Goal: Transaction & Acquisition: Purchase product/service

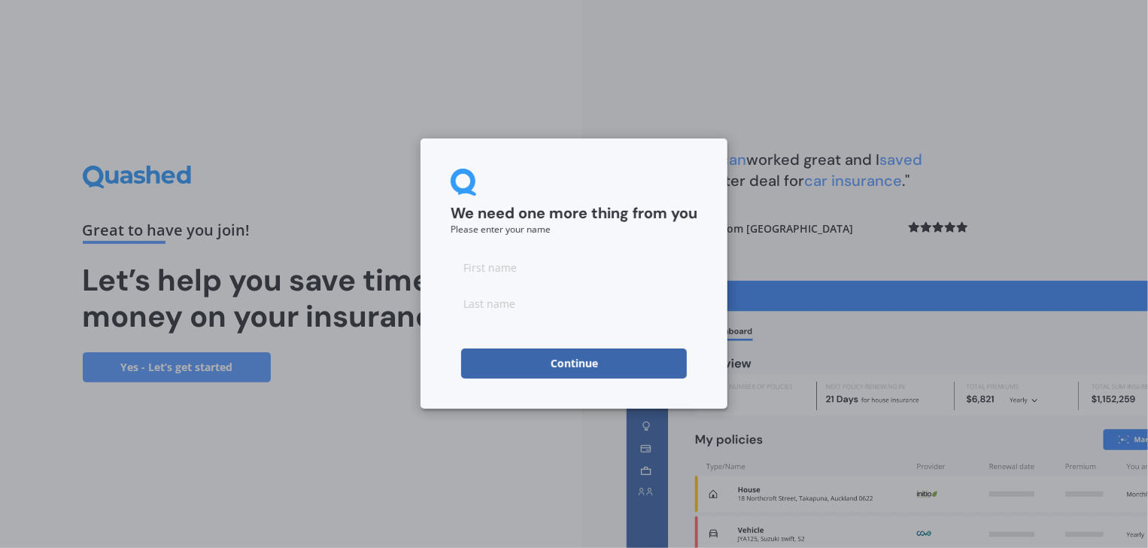
click at [484, 263] on input at bounding box center [574, 267] width 247 height 30
type input "Lesley"
click at [471, 303] on input at bounding box center [574, 303] width 247 height 30
type input "Slade"
click at [442, 326] on div "We need one more thing from you Please enter your name Lesley Slade Continue" at bounding box center [574, 273] width 307 height 270
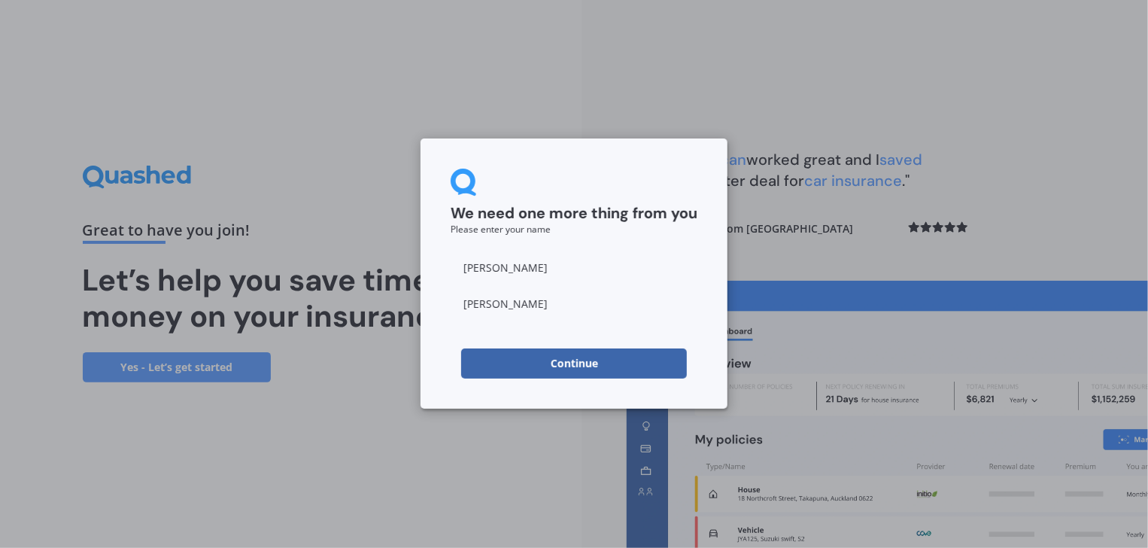
click at [581, 357] on button "Continue" at bounding box center [574, 363] width 226 height 30
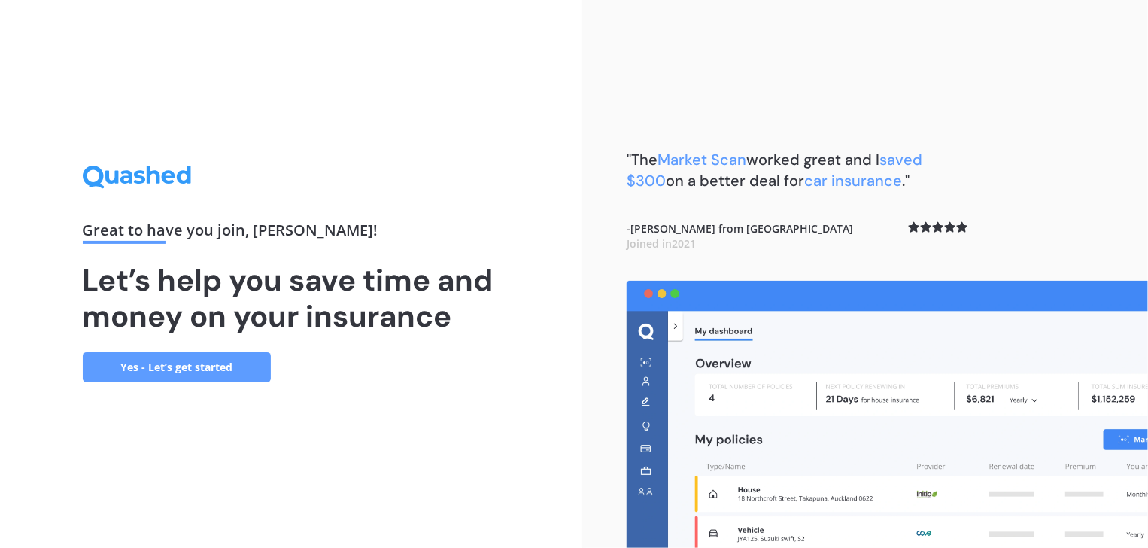
click at [208, 366] on link "Yes - Let’s get started" at bounding box center [177, 367] width 188 height 30
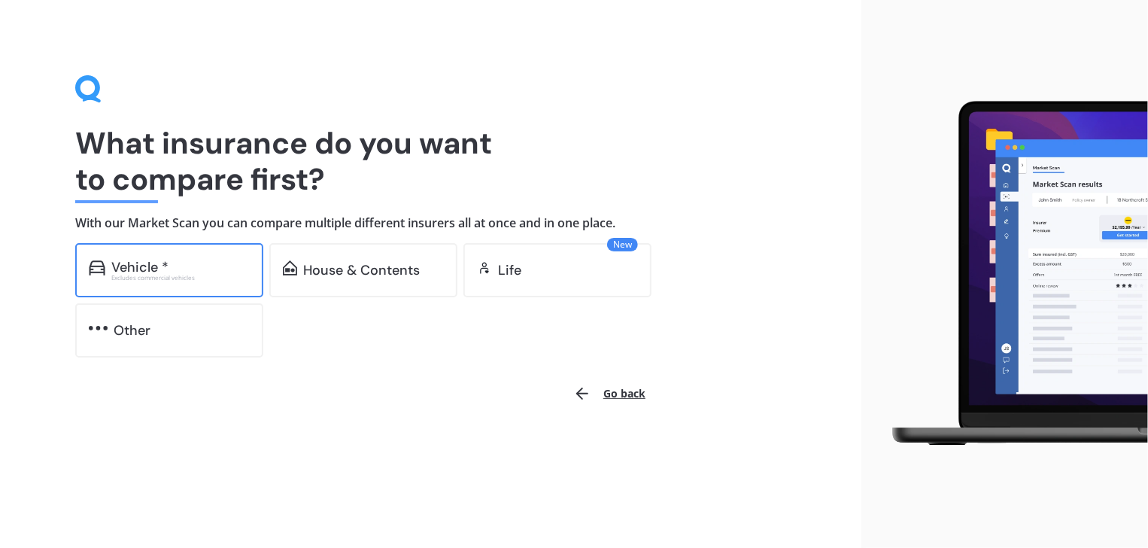
click at [166, 267] on div "Vehicle *" at bounding box center [139, 267] width 57 height 15
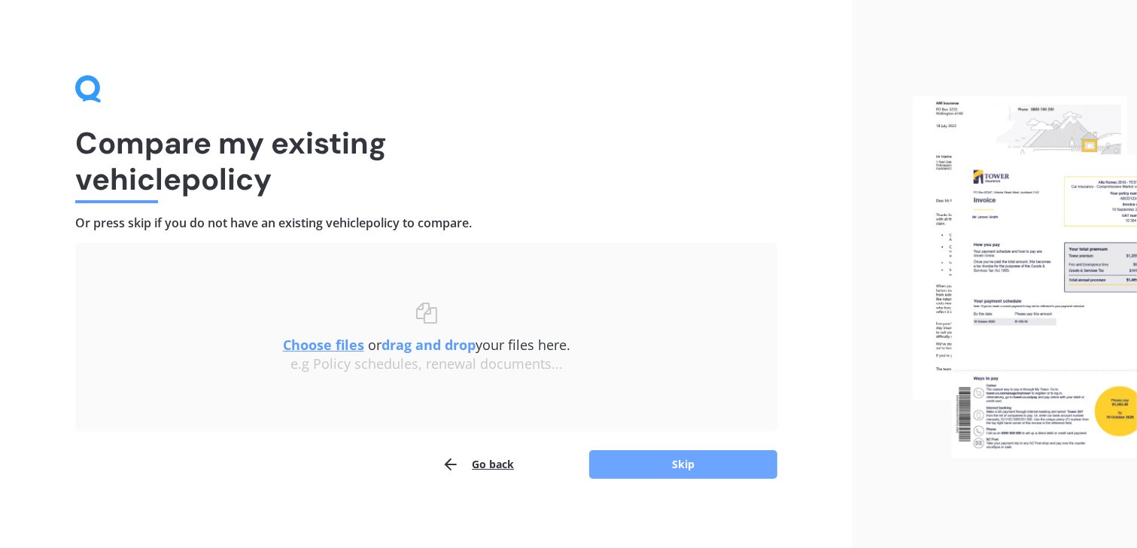
click at [675, 463] on button "Skip" at bounding box center [683, 464] width 188 height 29
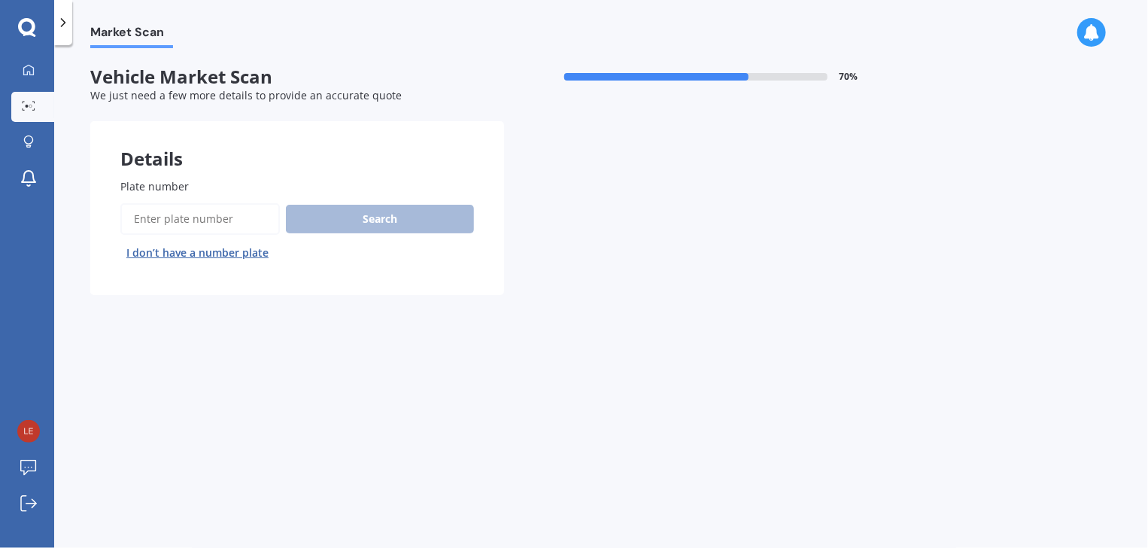
click at [145, 216] on input "Plate number" at bounding box center [199, 219] width 159 height 32
type input "QGW144"
click at [376, 214] on button "Search" at bounding box center [380, 219] width 188 height 29
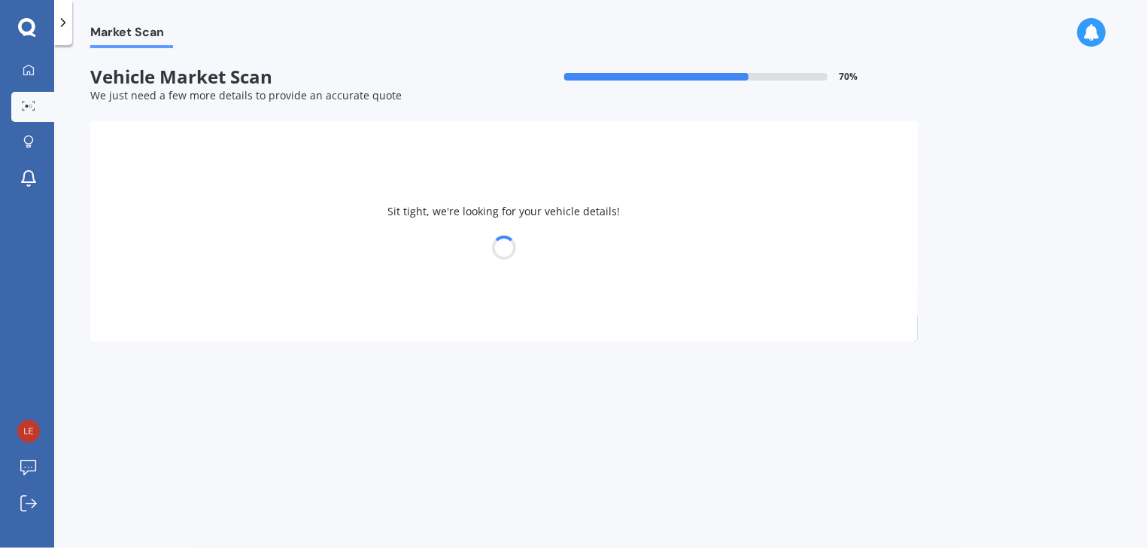
select select "TOYOTA"
select select "AQUA"
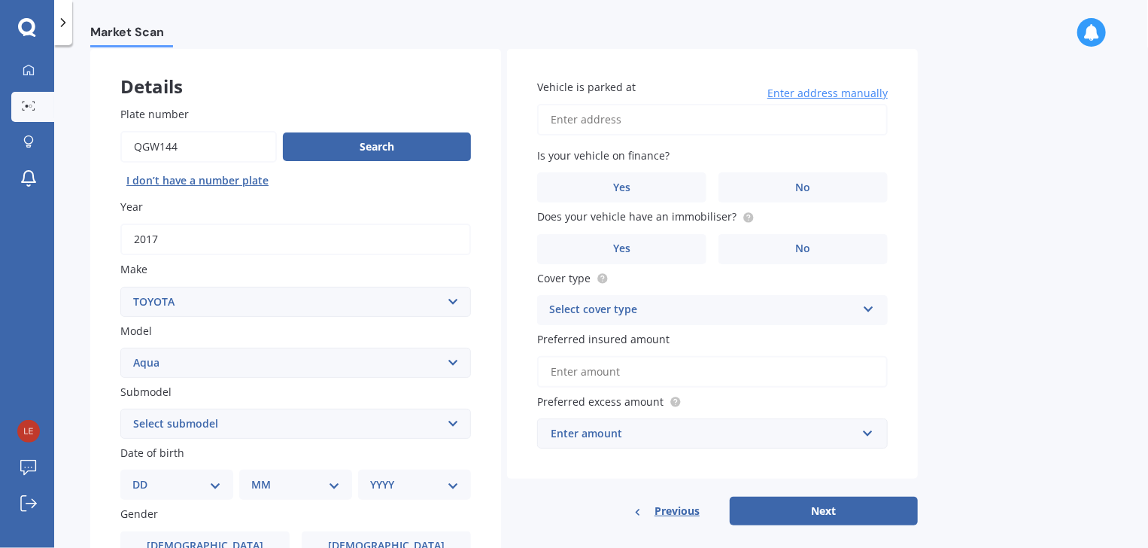
scroll to position [75, 0]
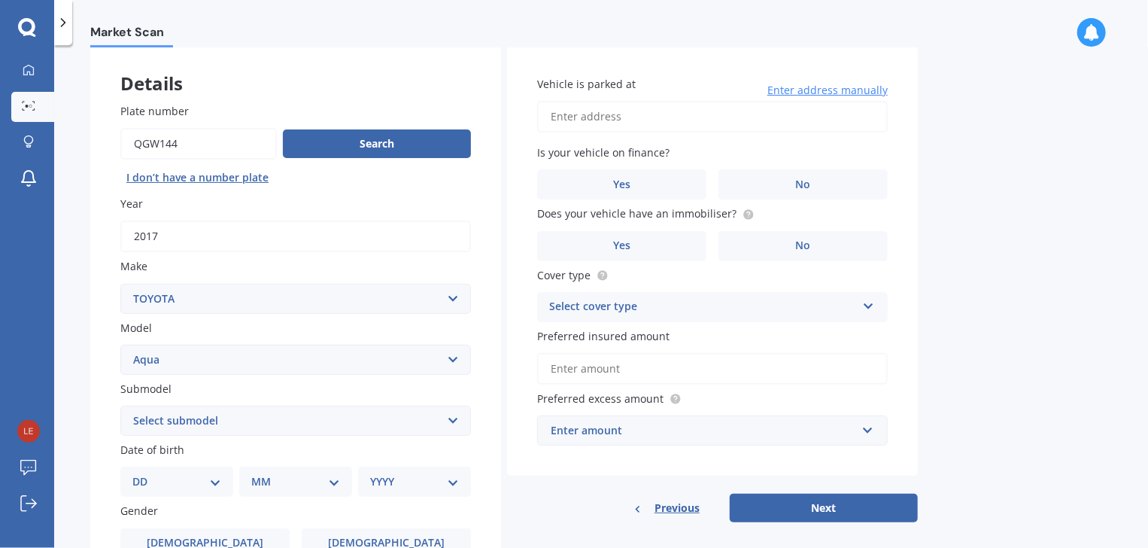
click at [448, 418] on select "Select submodel (All Other) Hatchback Hybrid" at bounding box center [295, 420] width 351 height 30
select select "HYBRID"
click at [120, 405] on select "Select submodel (All Other) Hatchback Hybrid" at bounding box center [295, 420] width 351 height 30
click at [215, 481] on select "DD 01 02 03 04 05 06 07 08 09 10 11 12 13 14 15 16 17 18 19 20 21 22 23 24 25 2…" at bounding box center [176, 481] width 89 height 17
select select "19"
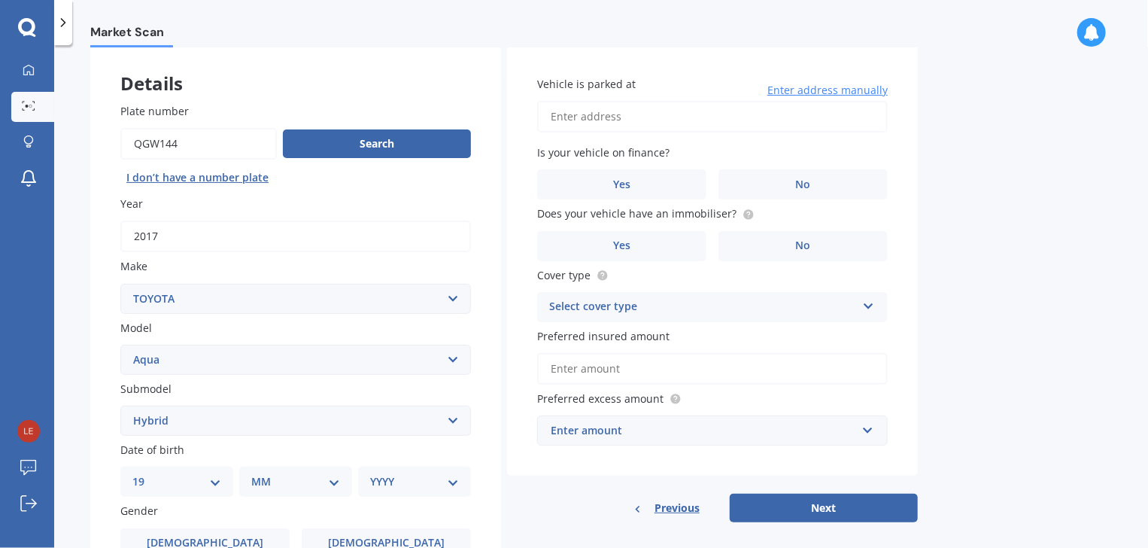
click at [144, 473] on select "DD 01 02 03 04 05 06 07 08 09 10 11 12 13 14 15 16 17 18 19 20 21 22 23 24 25 2…" at bounding box center [176, 481] width 89 height 17
click at [331, 481] on select "MM 01 02 03 04 05 06 07 08 09 10 11 12" at bounding box center [298, 481] width 83 height 17
select select "09"
click at [257, 473] on select "MM 01 02 03 04 05 06 07 08 09 10 11 12" at bounding box center [298, 481] width 83 height 17
click at [445, 483] on select "YYYY 2025 2024 2023 2022 2021 2020 2019 2018 2017 2016 2015 2014 2013 2012 2011…" at bounding box center [411, 481] width 83 height 17
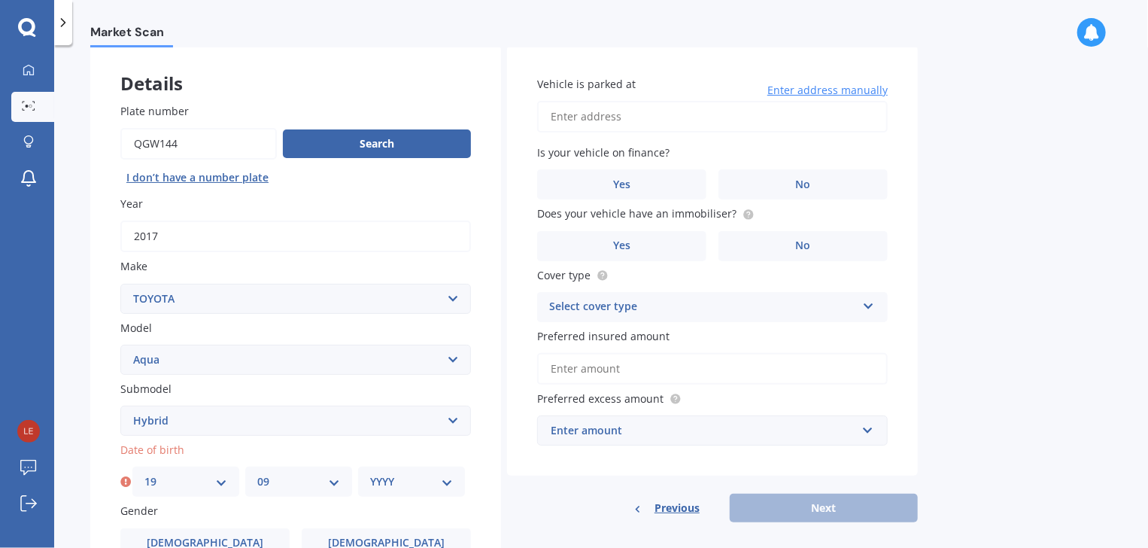
click at [445, 483] on select "YYYY 2025 2024 2023 2022 2021 2020 2019 2018 2017 2016 2015 2014 2013 2012 2011…" at bounding box center [411, 481] width 83 height 17
click at [370, 473] on select "YYYY 2025 2024 2023 2022 2021 2020 2019 2018 2017 2016 2015 2014 2013 2012 2011…" at bounding box center [411, 481] width 83 height 17
click at [446, 478] on select "YYYY 2025 2024 2023 2022 2021 2020 2019 2018 2017 2016 2015 2014 2013 2012 2011…" at bounding box center [409, 481] width 87 height 17
select select "1951"
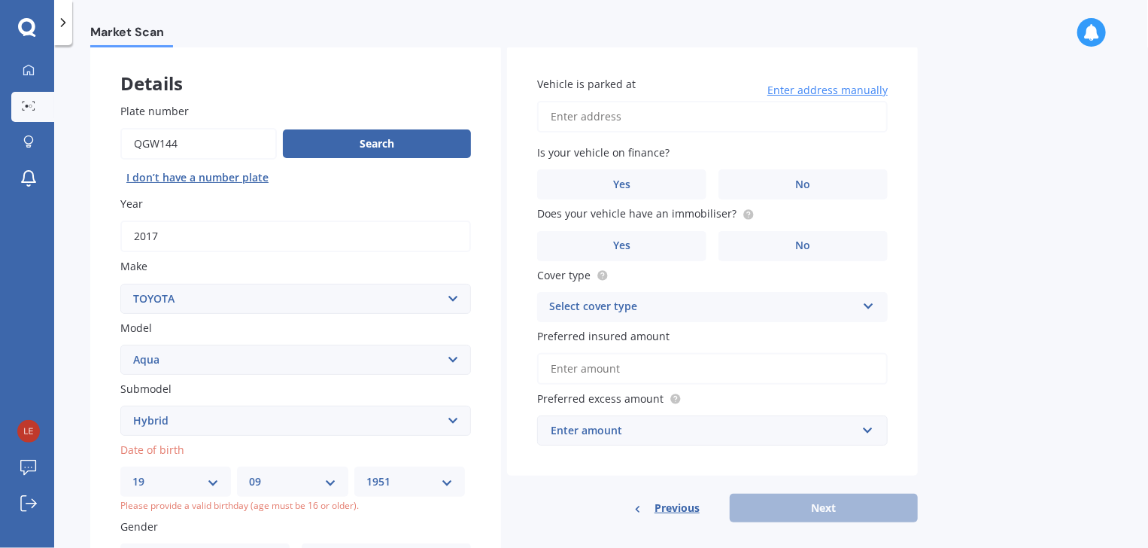
click at [370, 473] on select "YYYY 2025 2024 2023 2022 2021 2020 2019 2018 2017 2016 2015 2014 2013 2012 2011…" at bounding box center [409, 481] width 87 height 17
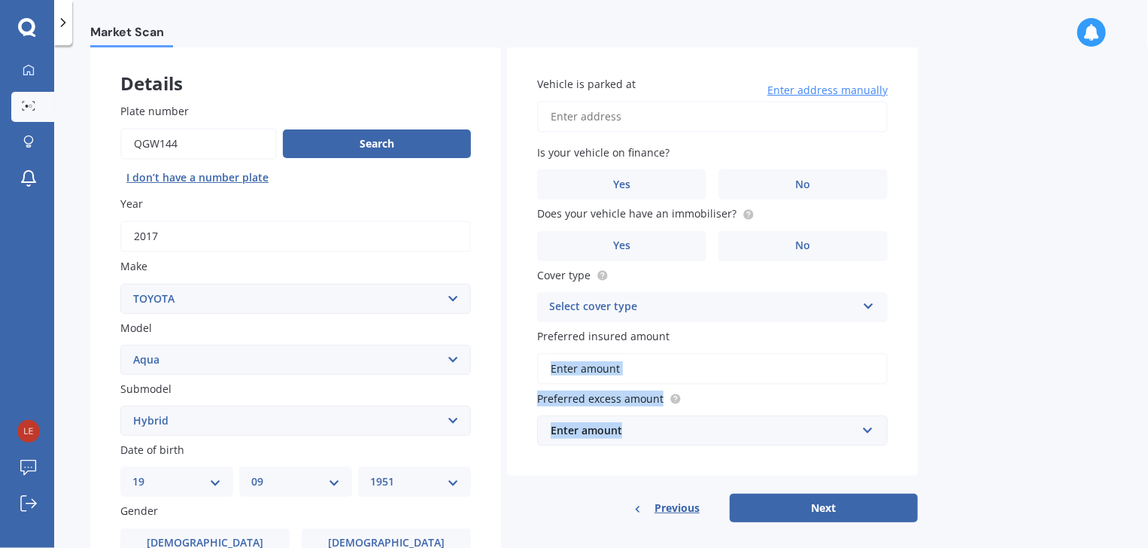
drag, startPoint x: 1035, startPoint y: 326, endPoint x: 1032, endPoint y: 392, distance: 66.3
click at [1032, 392] on div "Market Scan Vehicle Market Scan 70 % We just need a few more details to provide…" at bounding box center [601, 299] width 1094 height 503
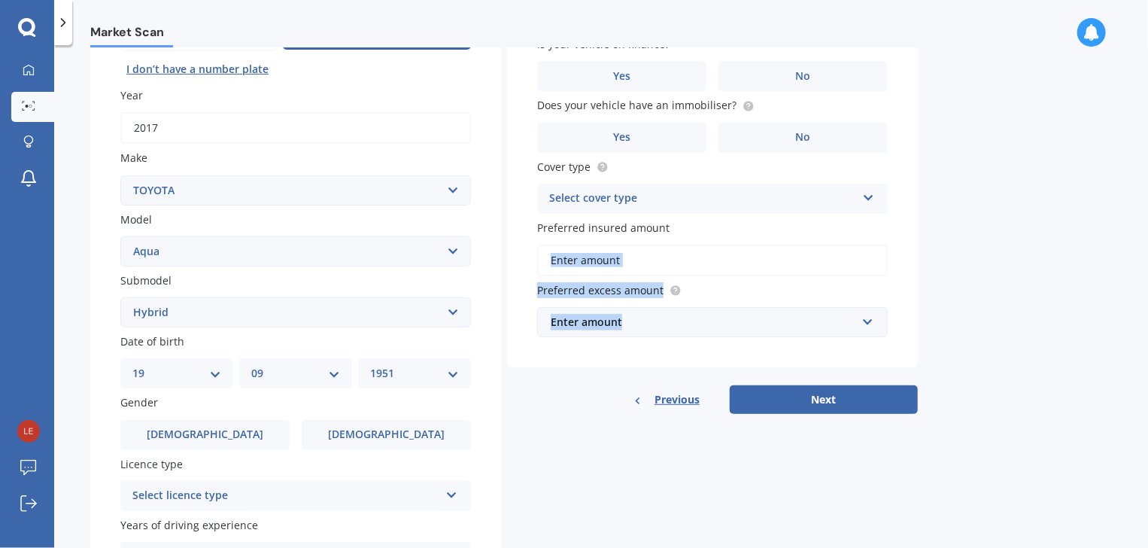
scroll to position [185, 0]
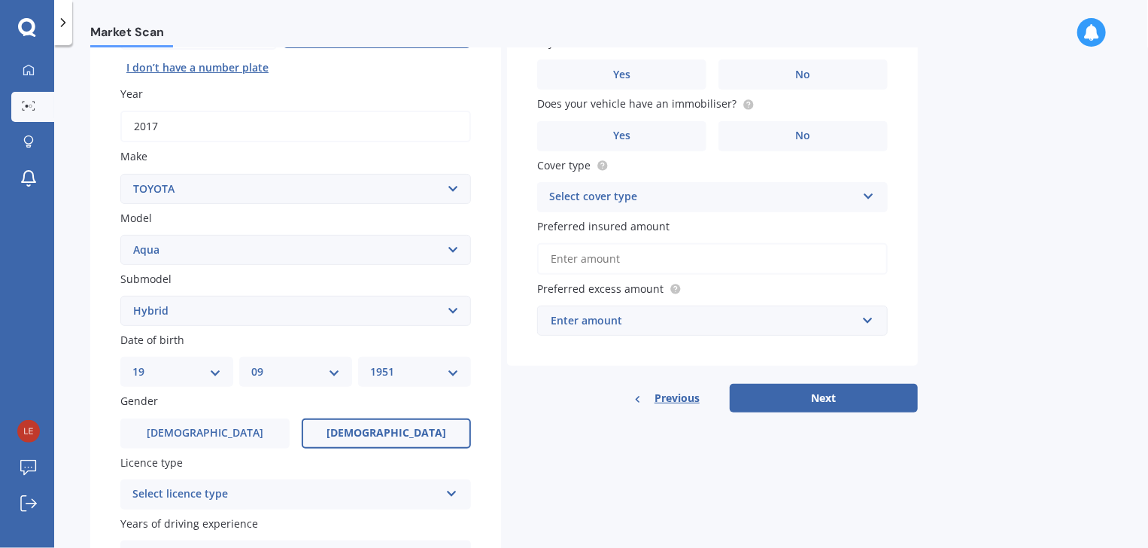
click at [442, 436] on label "Female" at bounding box center [386, 433] width 169 height 30
click at [0, 0] on input "Female" at bounding box center [0, 0] width 0 height 0
click at [452, 490] on icon at bounding box center [451, 490] width 13 height 11
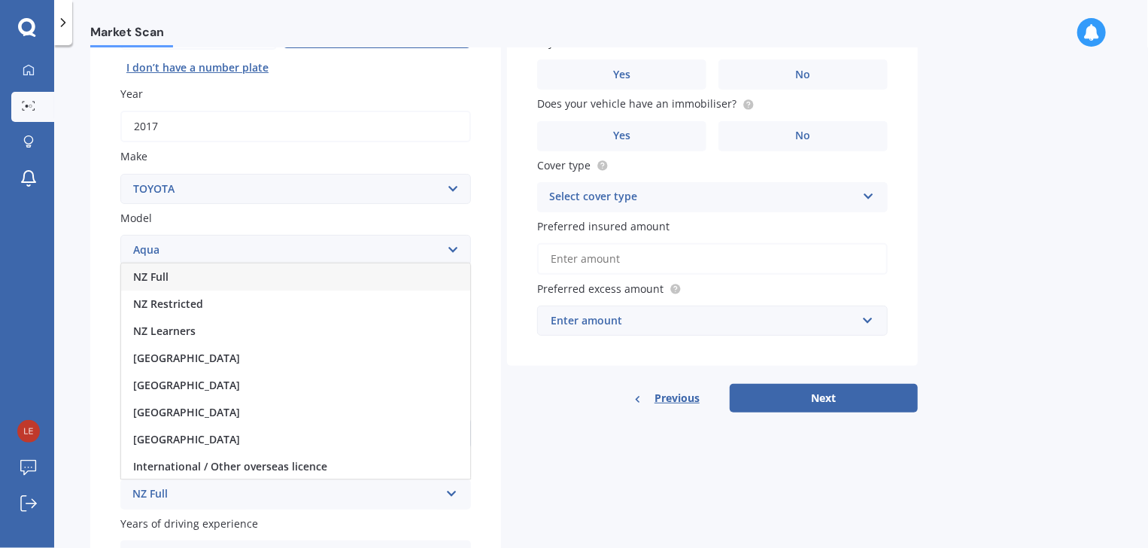
click at [155, 274] on span "NZ Full" at bounding box center [150, 276] width 35 height 14
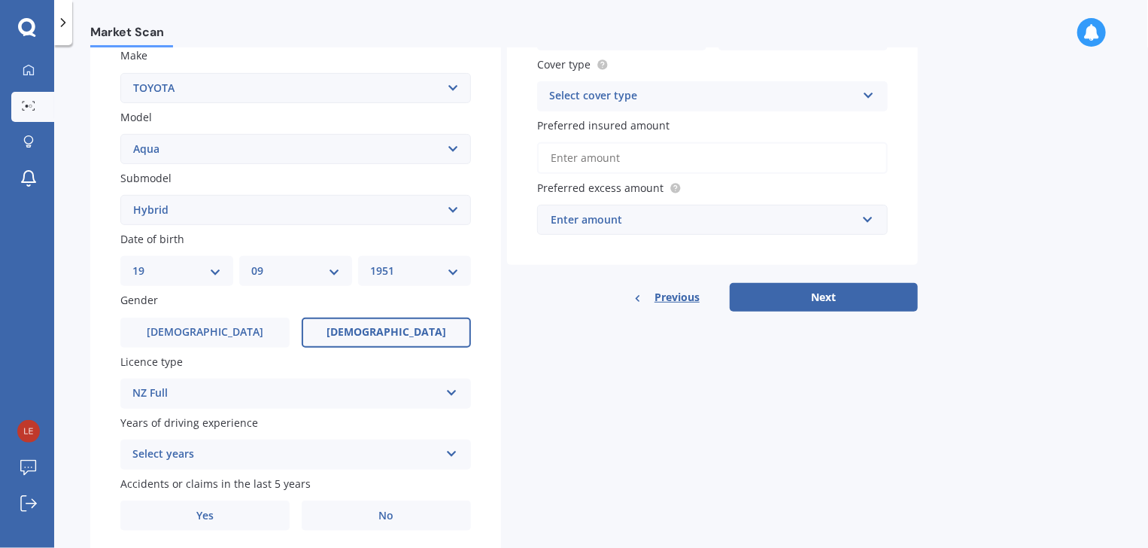
scroll to position [282, 0]
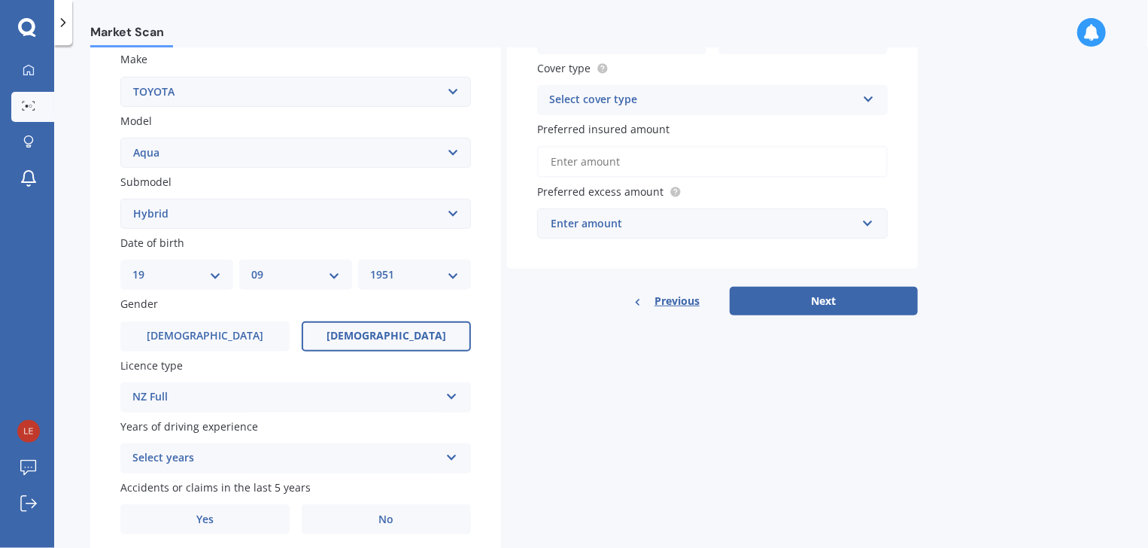
click at [451, 456] on icon at bounding box center [451, 454] width 13 height 11
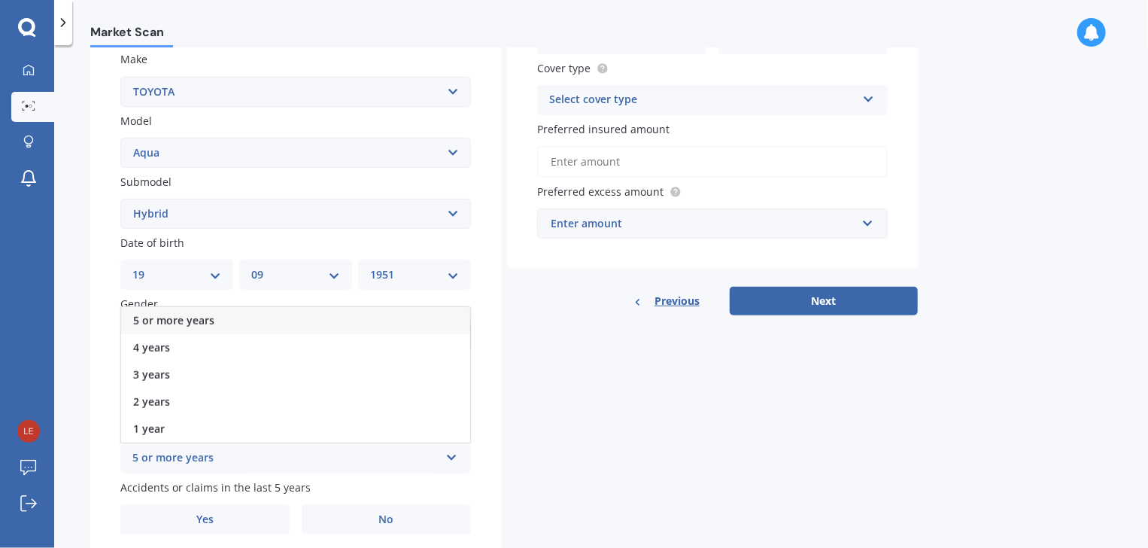
click at [190, 318] on span "5 or more years" at bounding box center [173, 320] width 81 height 14
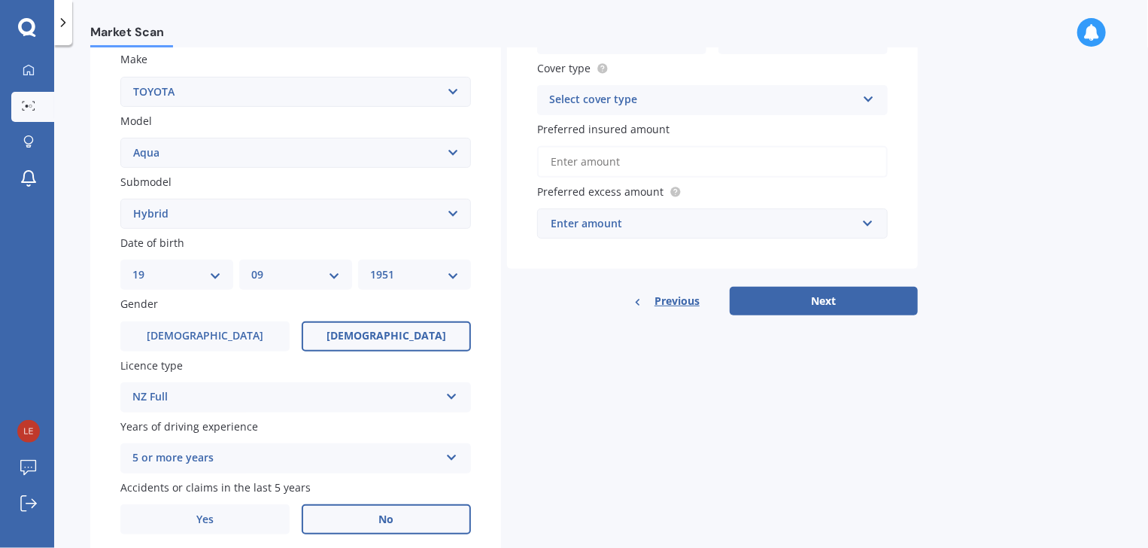
click at [397, 517] on label "No" at bounding box center [386, 519] width 169 height 30
click at [0, 0] on input "No" at bounding box center [0, 0] width 0 height 0
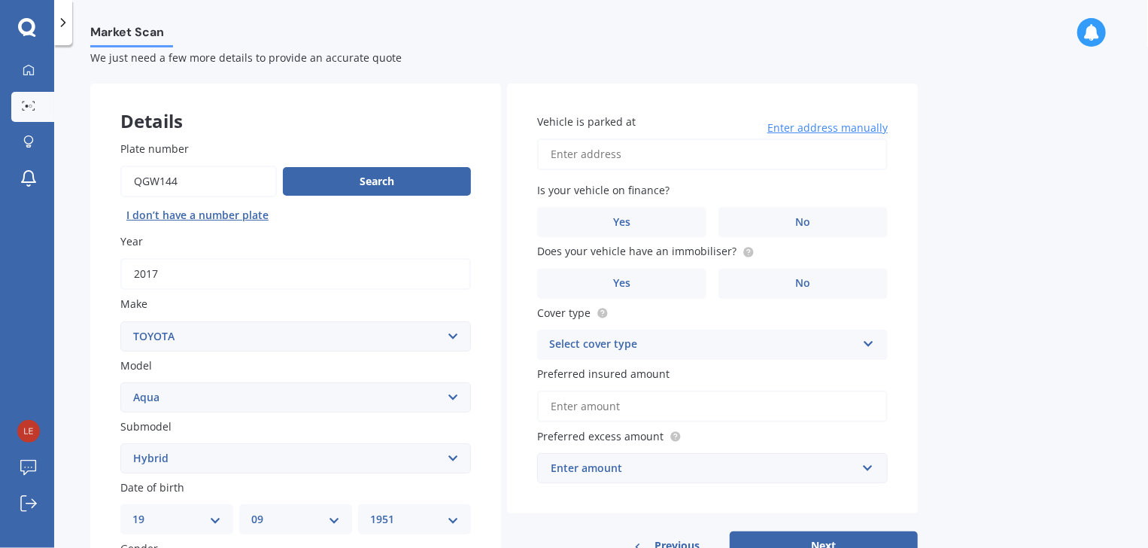
scroll to position [36, 0]
click at [572, 150] on input "Vehicle is parked at" at bounding box center [712, 156] width 351 height 32
type input "5 Poaka Road, Hobsonville, Waitakere, Auckland"
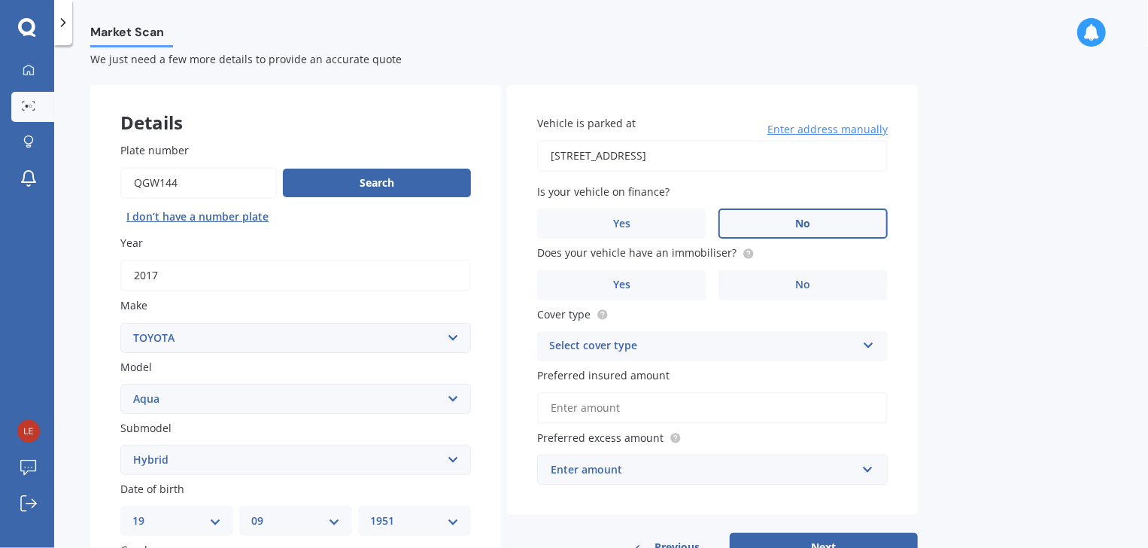
click at [808, 223] on span "No" at bounding box center [803, 223] width 15 height 13
click at [0, 0] on input "No" at bounding box center [0, 0] width 0 height 0
click at [803, 282] on span "No" at bounding box center [803, 284] width 15 height 13
click at [0, 0] on input "No" at bounding box center [0, 0] width 0 height 0
click at [866, 342] on icon at bounding box center [868, 342] width 13 height 11
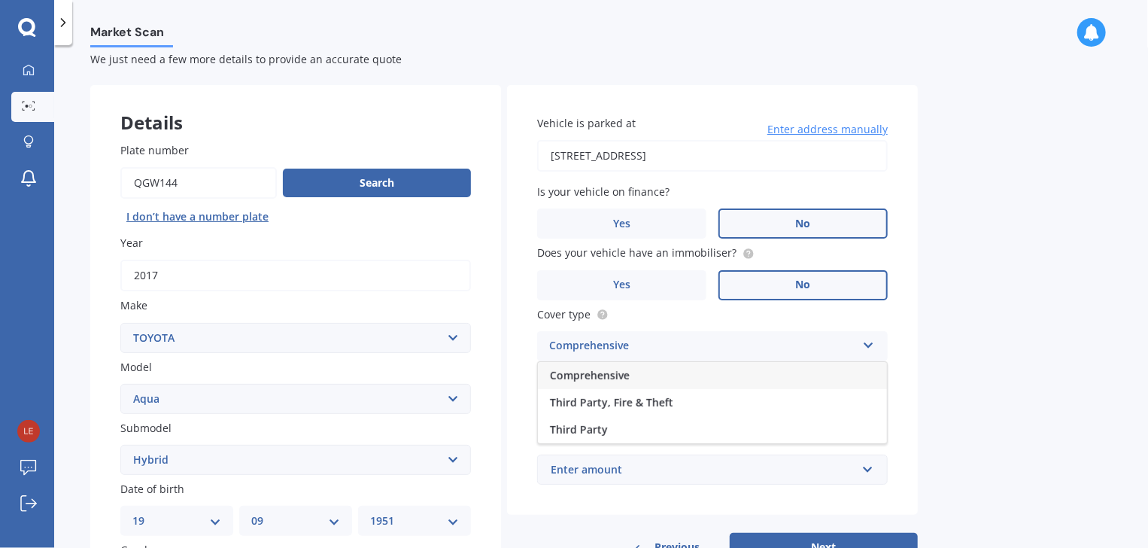
click at [602, 373] on span "Comprehensive" at bounding box center [590, 375] width 80 height 14
click at [608, 402] on input "Preferred insured amount" at bounding box center [712, 408] width 351 height 32
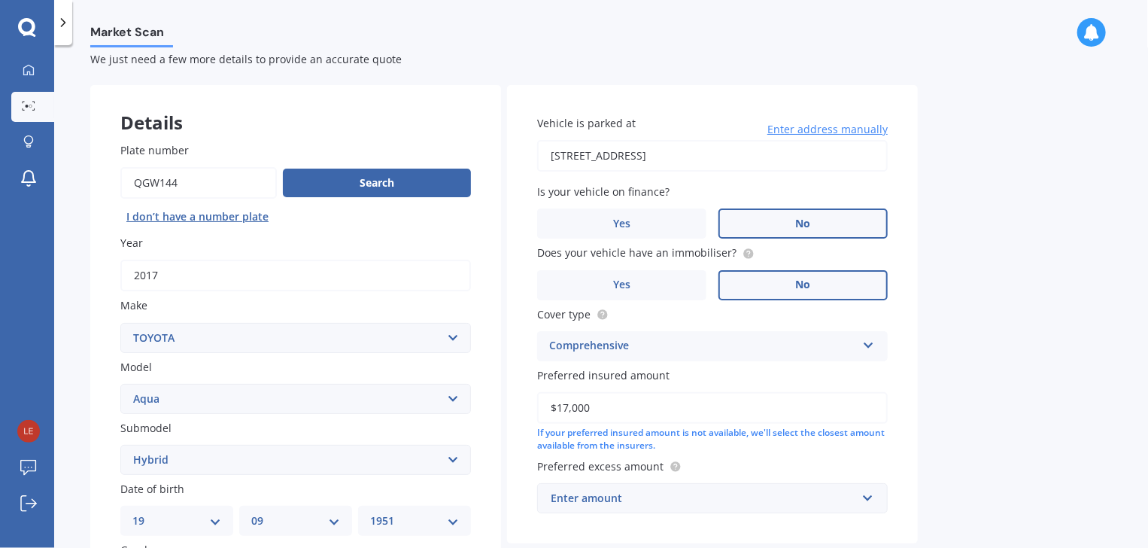
type input "$17,000"
click at [866, 497] on input "text" at bounding box center [707, 498] width 337 height 29
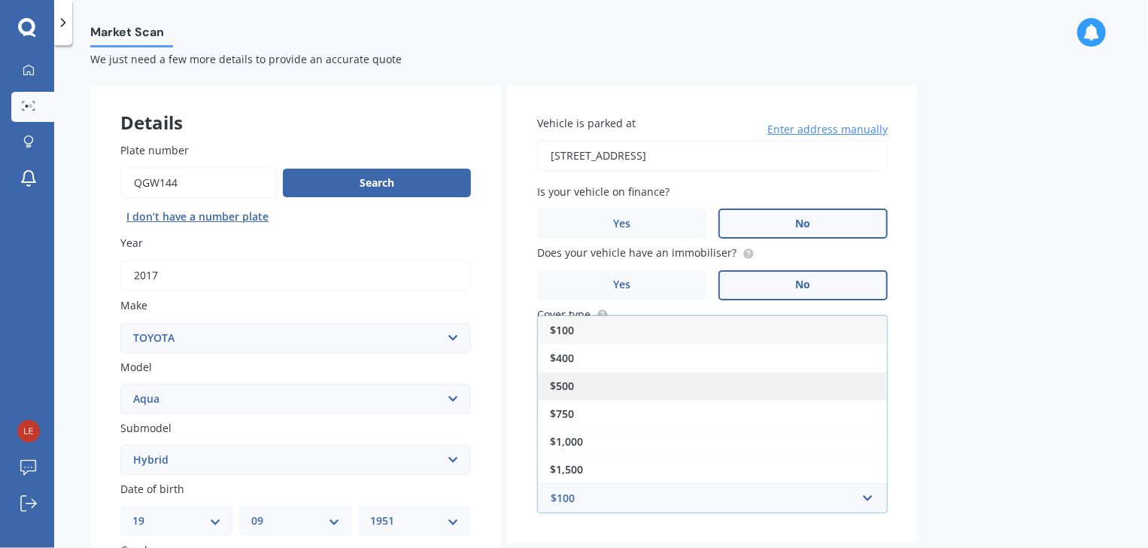
click at [566, 385] on span "$500" at bounding box center [562, 385] width 24 height 14
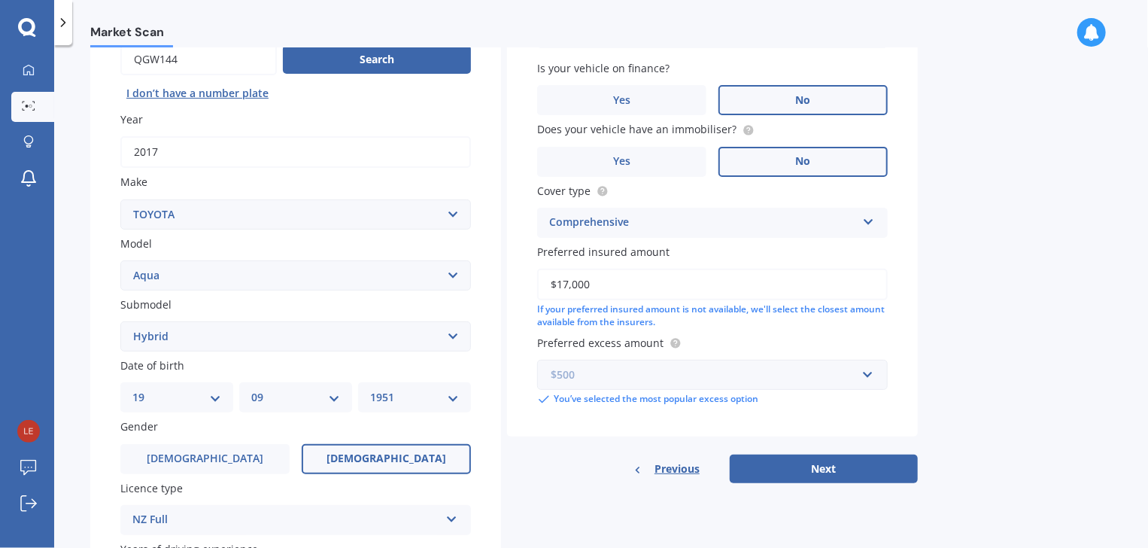
scroll to position [179, 0]
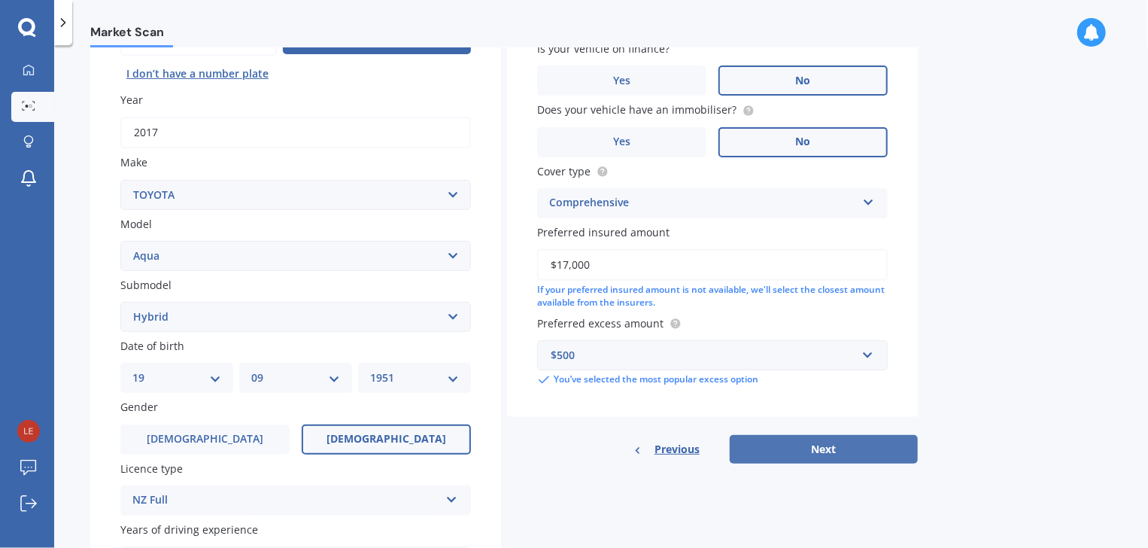
click at [826, 445] on button "Next" at bounding box center [824, 449] width 188 height 29
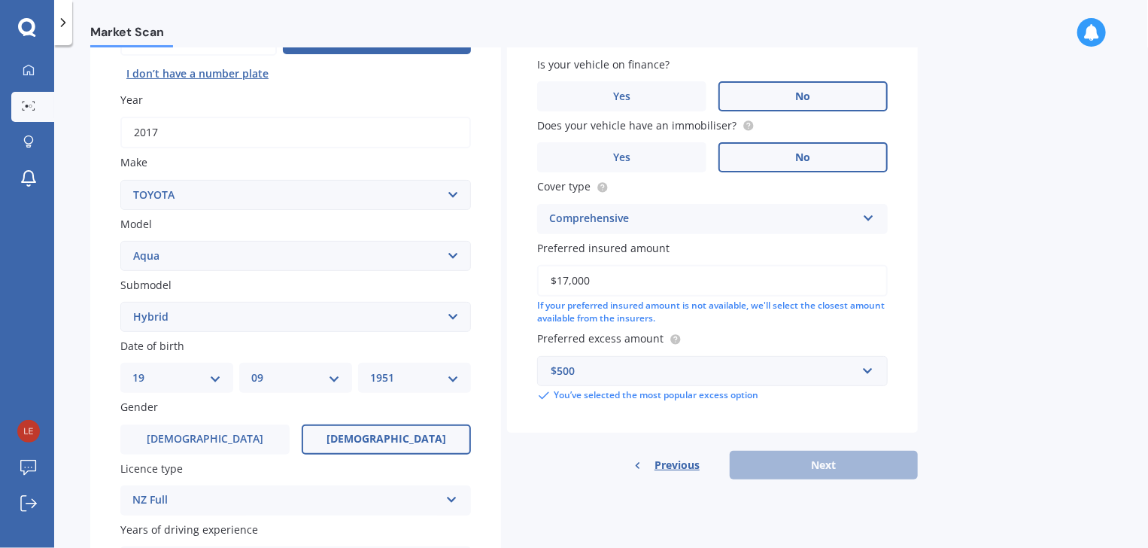
scroll to position [102, 0]
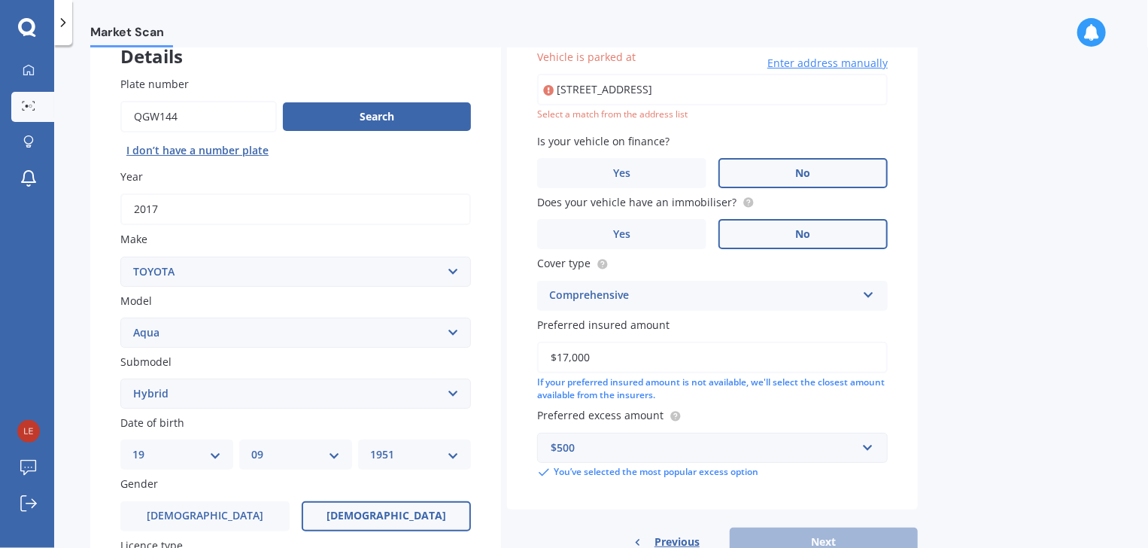
click at [797, 90] on input "5 Poaka Road, Hobsonville, Waitakere, Auckland" at bounding box center [712, 90] width 351 height 32
type input "5 Poaka Road, Hobsonville, Auckland 0616"
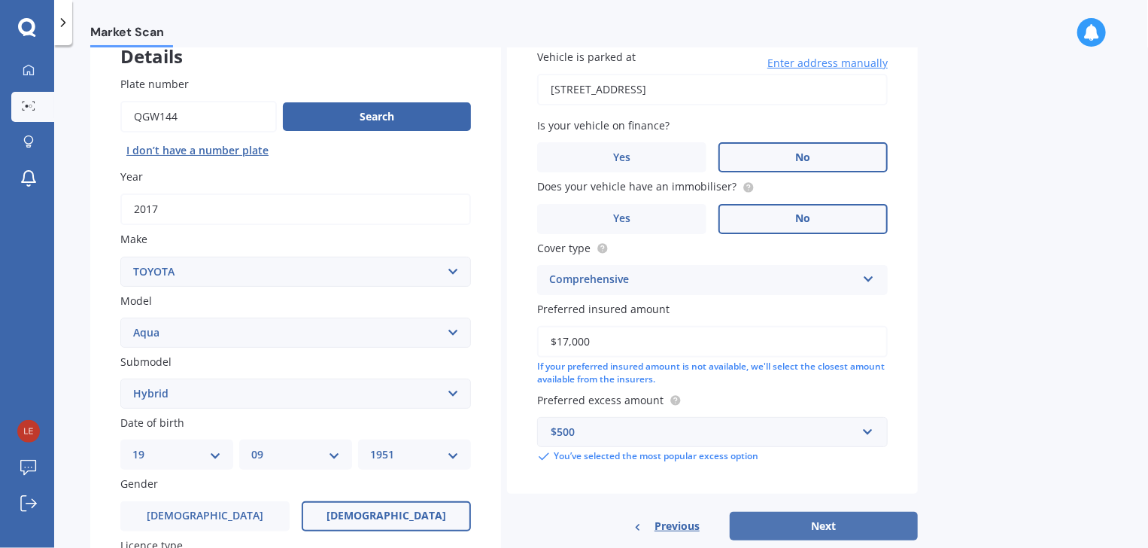
click at [821, 526] on button "Next" at bounding box center [824, 526] width 188 height 29
select select "19"
select select "09"
select select "1951"
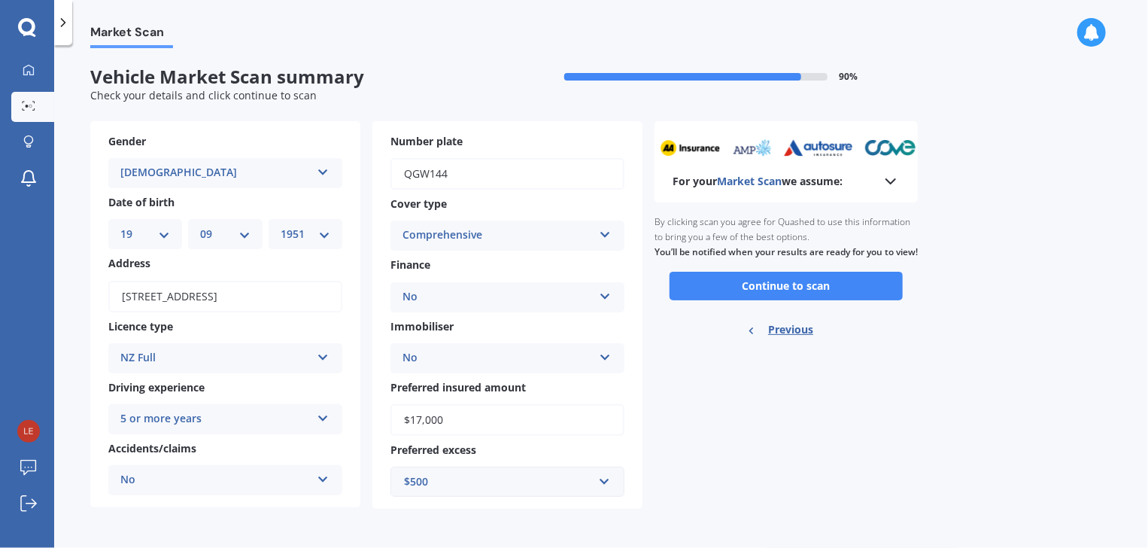
scroll to position [0, 0]
click at [767, 300] on button "Continue to scan" at bounding box center [786, 286] width 233 height 29
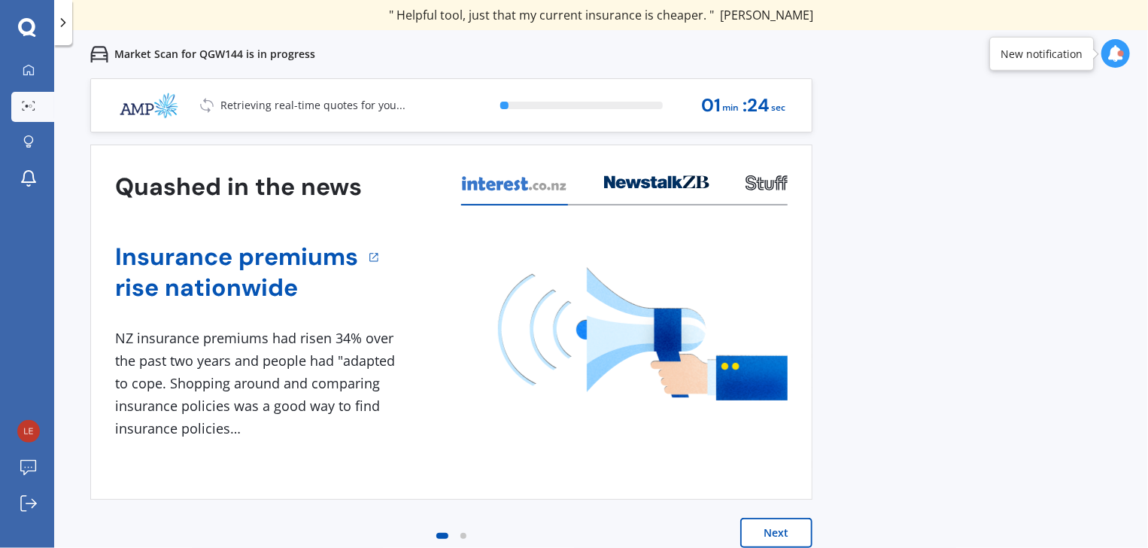
click at [775, 537] on button "Next" at bounding box center [776, 533] width 72 height 30
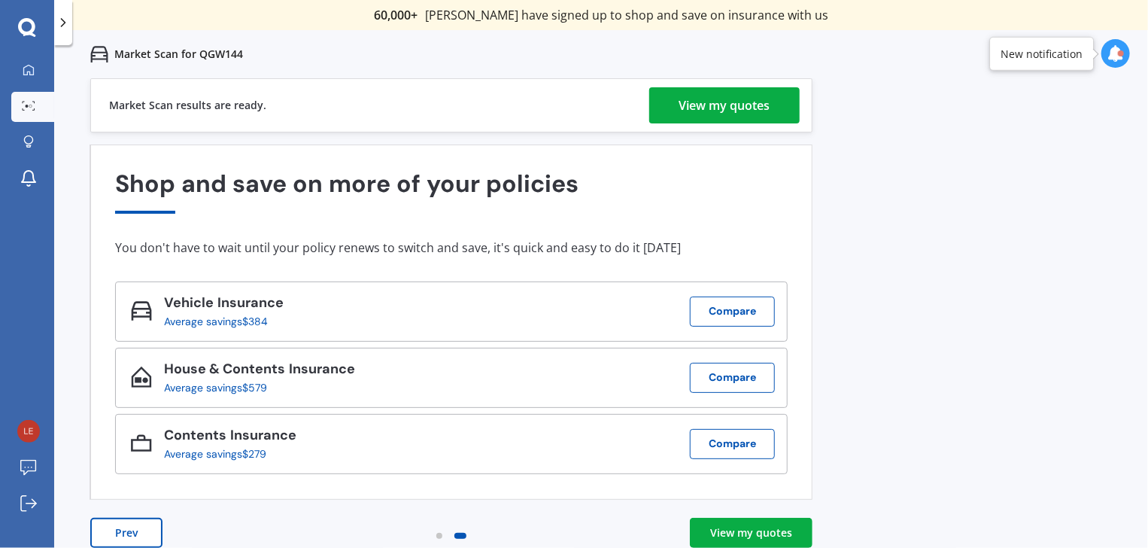
click at [740, 100] on div "View my quotes" at bounding box center [724, 105] width 91 height 36
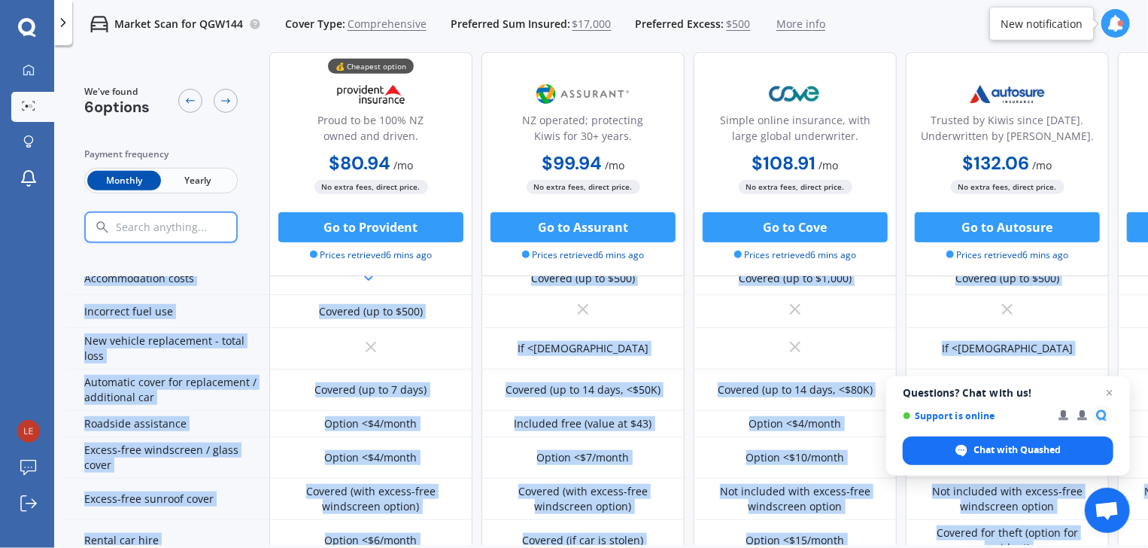
scroll to position [560, 0]
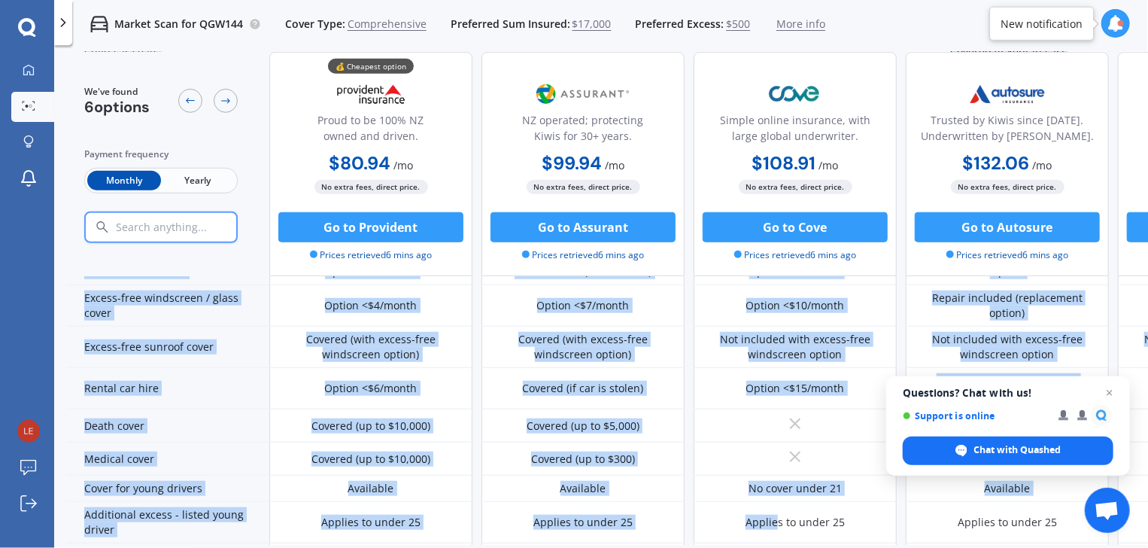
drag, startPoint x: 757, startPoint y: 535, endPoint x: 777, endPoint y: 536, distance: 20.3
click at [777, 536] on div "We've found 6 options Payment frequency Monthly Yearly 💰 Cheapest option Proud …" at bounding box center [607, 298] width 1082 height 493
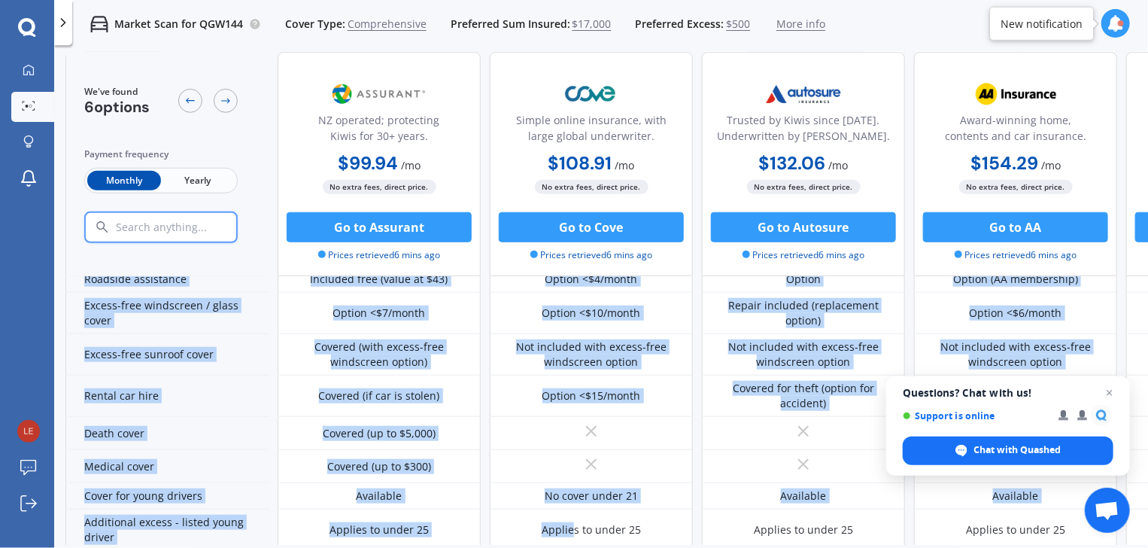
scroll to position [539, 201]
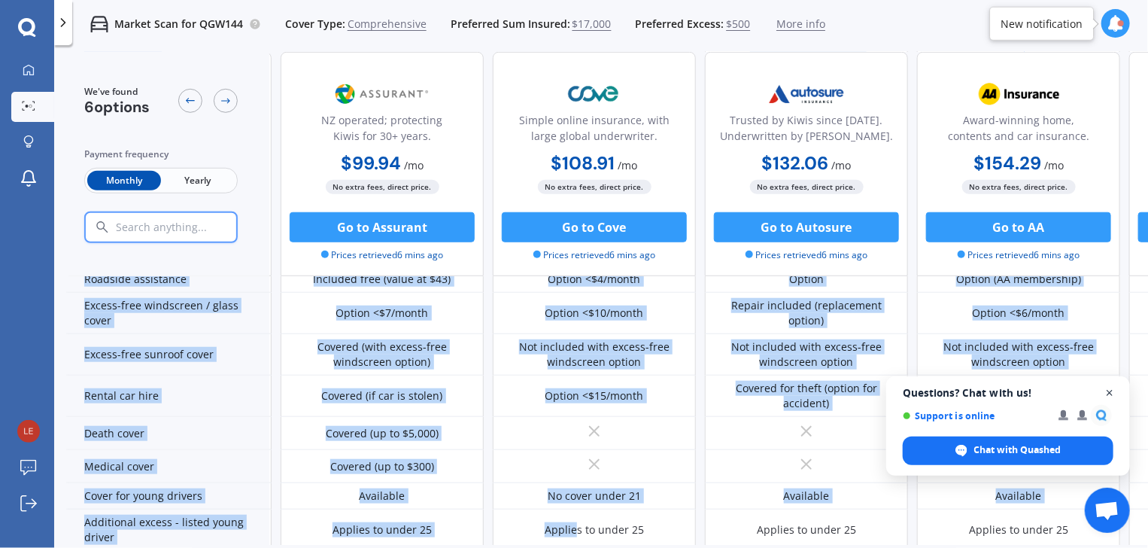
click at [1107, 390] on span "Close chat" at bounding box center [1110, 393] width 19 height 19
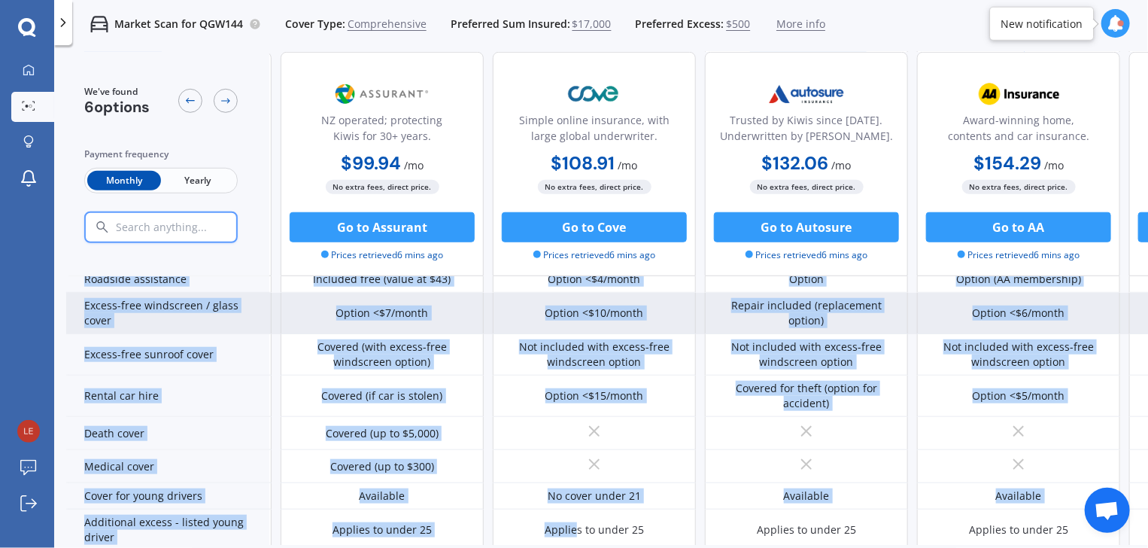
click at [1087, 315] on div "Option <$6/month" at bounding box center [1018, 313] width 203 height 41
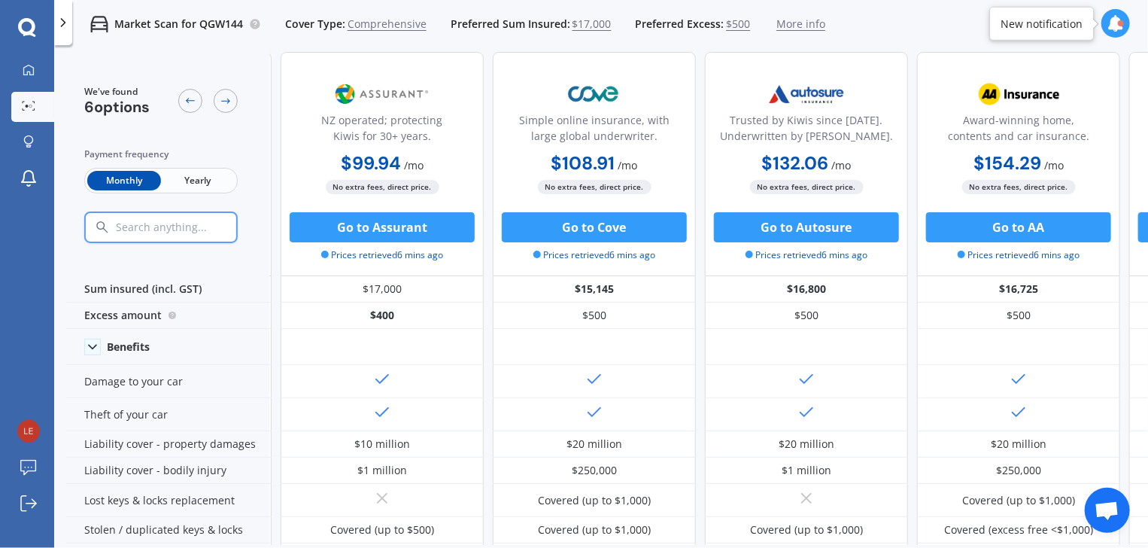
scroll to position [0, 201]
